Goal: Find specific page/section: Find specific page/section

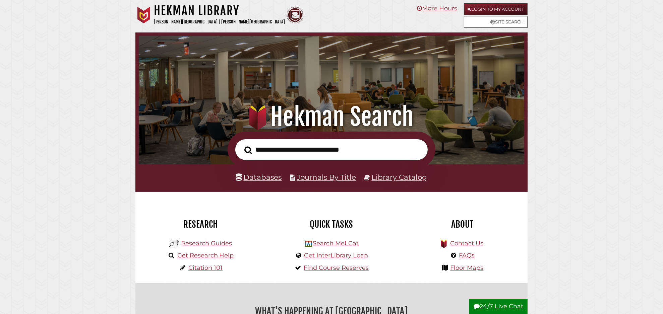
scroll to position [127, 382]
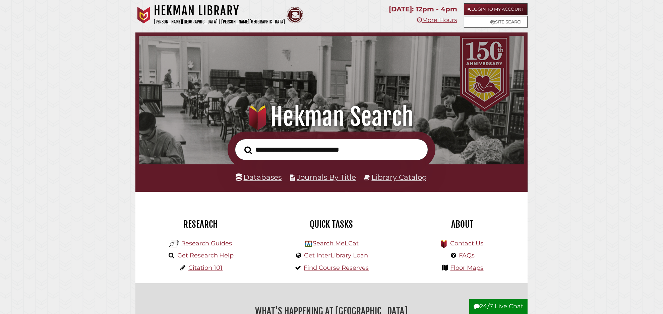
scroll to position [127, 382]
click at [198, 243] on link "Research Guides" at bounding box center [206, 243] width 51 height 7
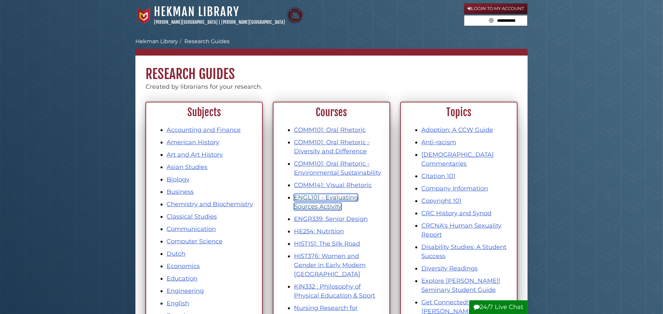
click at [324, 197] on link "ENGL101 - Evaluating Sources Activity" at bounding box center [326, 202] width 64 height 16
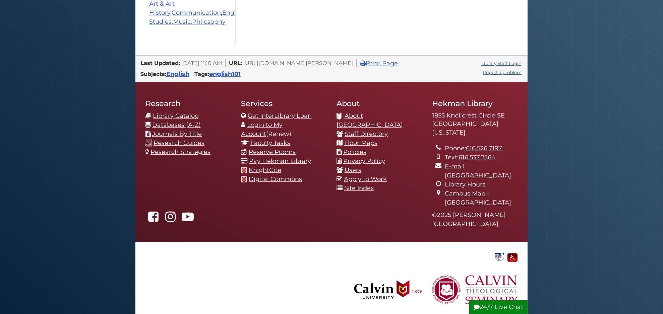
scroll to position [327, 0]
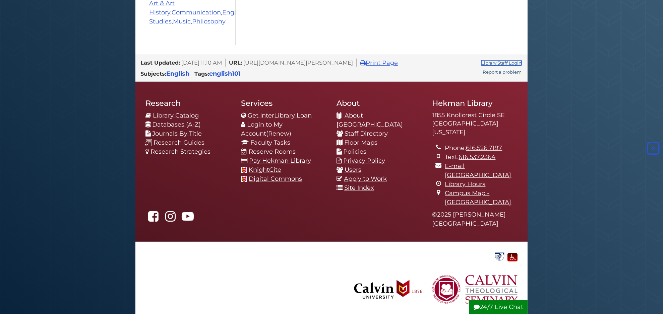
click at [494, 66] on link "Library Staff Login" at bounding box center [501, 62] width 40 height 5
